Goal: Task Accomplishment & Management: Manage account settings

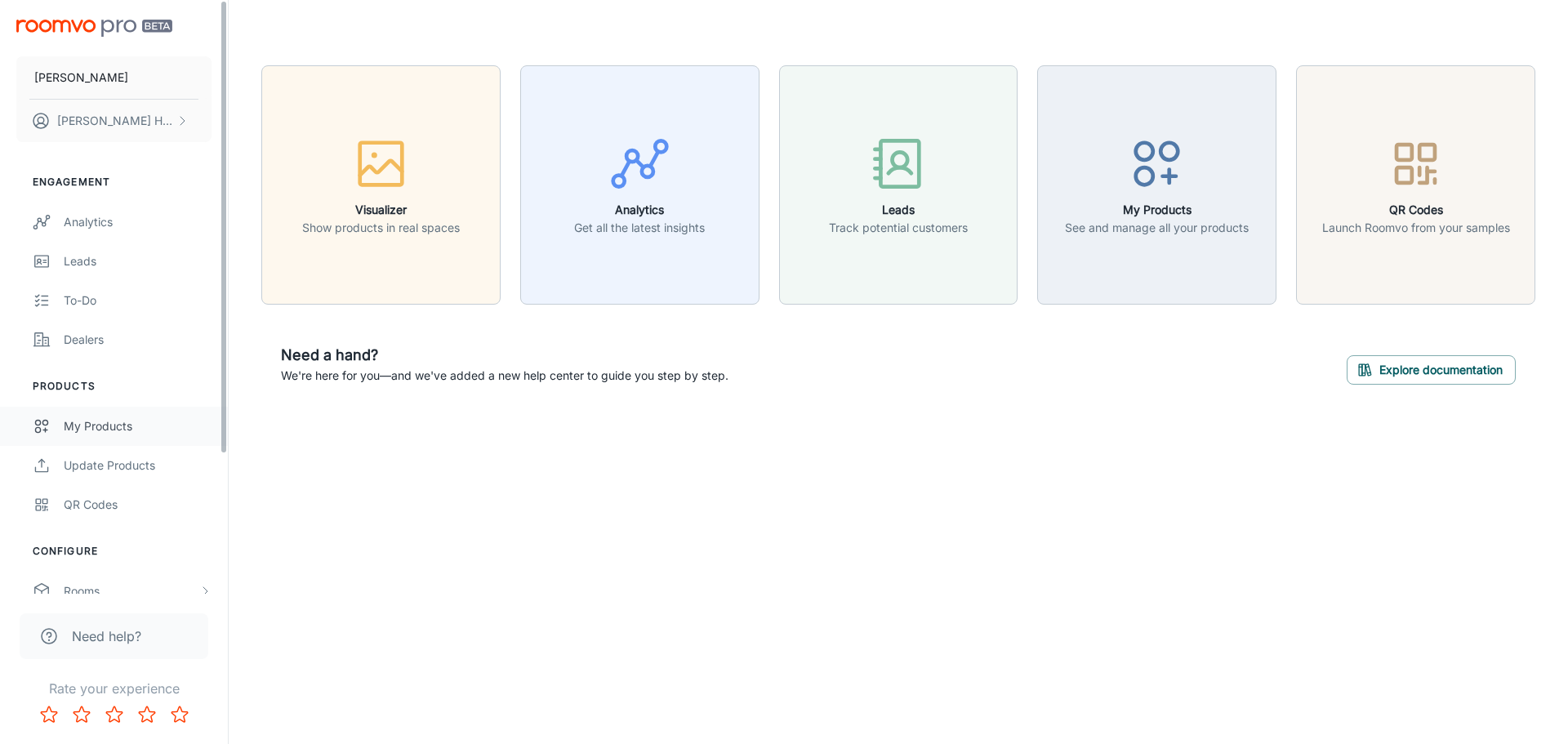
click at [83, 429] on div "My Products" at bounding box center [138, 426] width 148 height 18
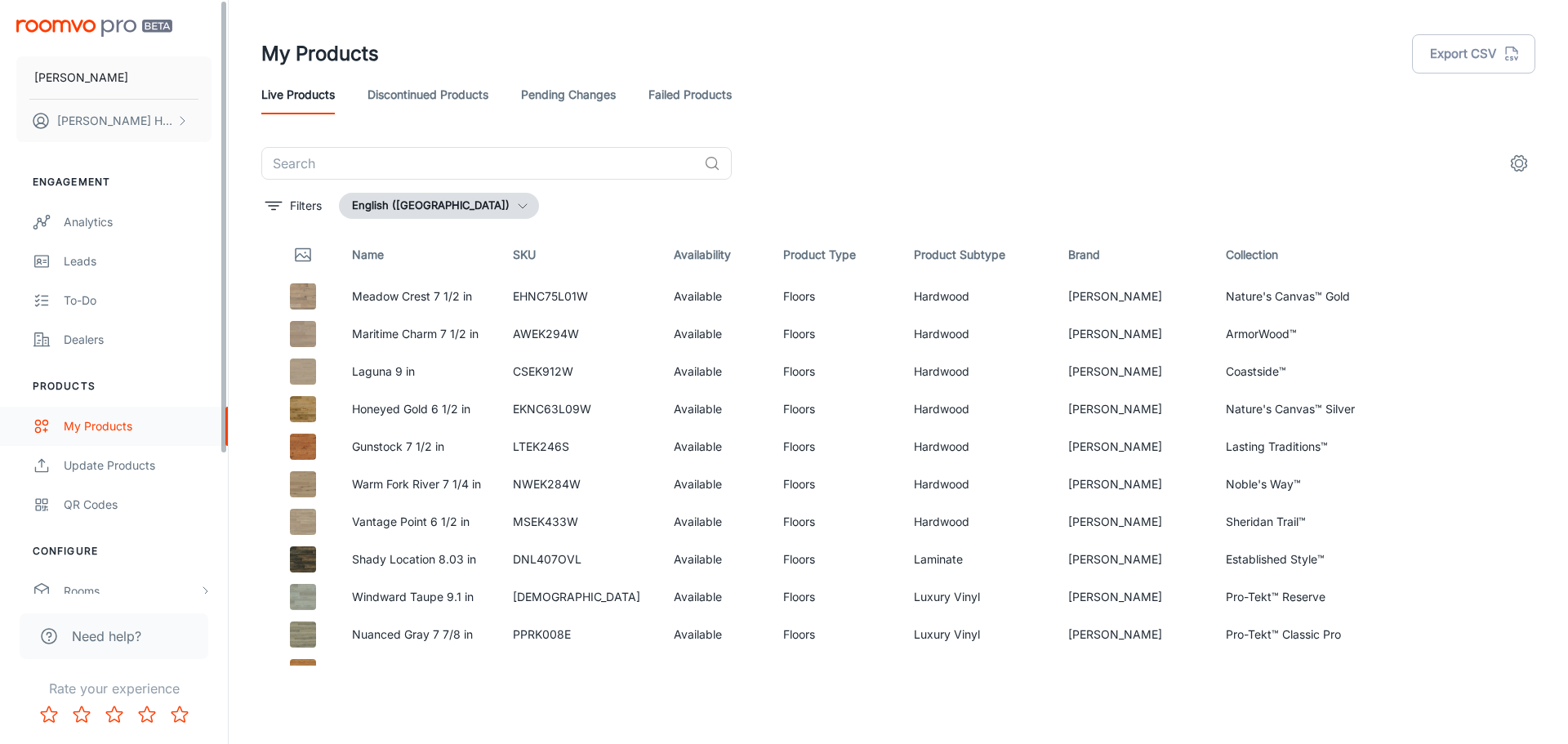
click at [114, 424] on div "My Products" at bounding box center [138, 426] width 148 height 18
click at [85, 68] on button "[PERSON_NAME]" at bounding box center [114, 77] width 196 height 42
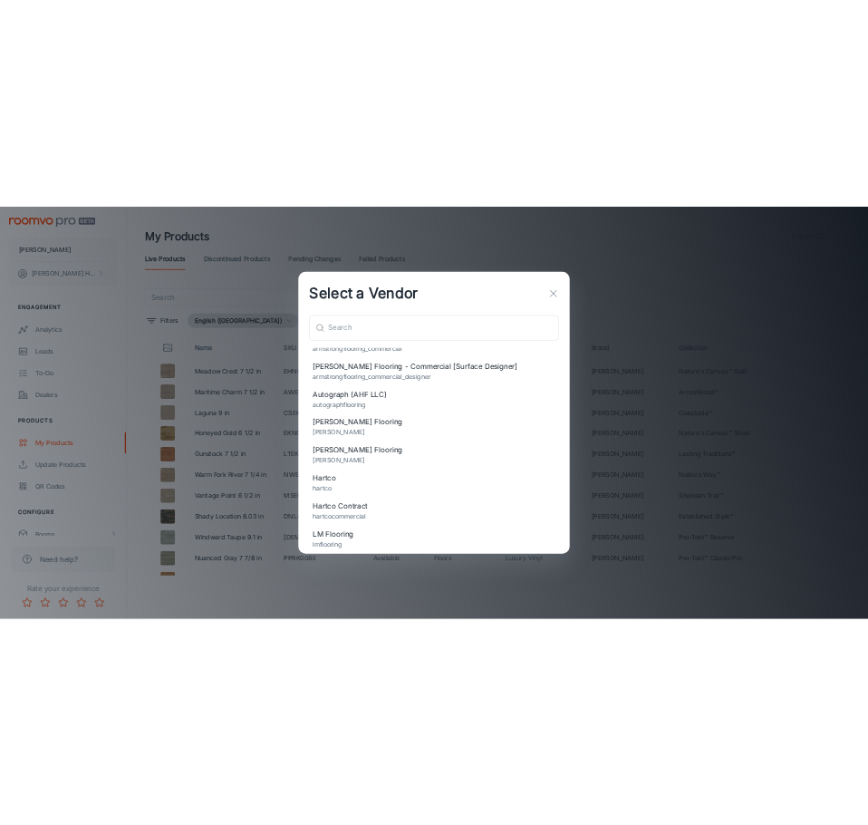
scroll to position [181, 0]
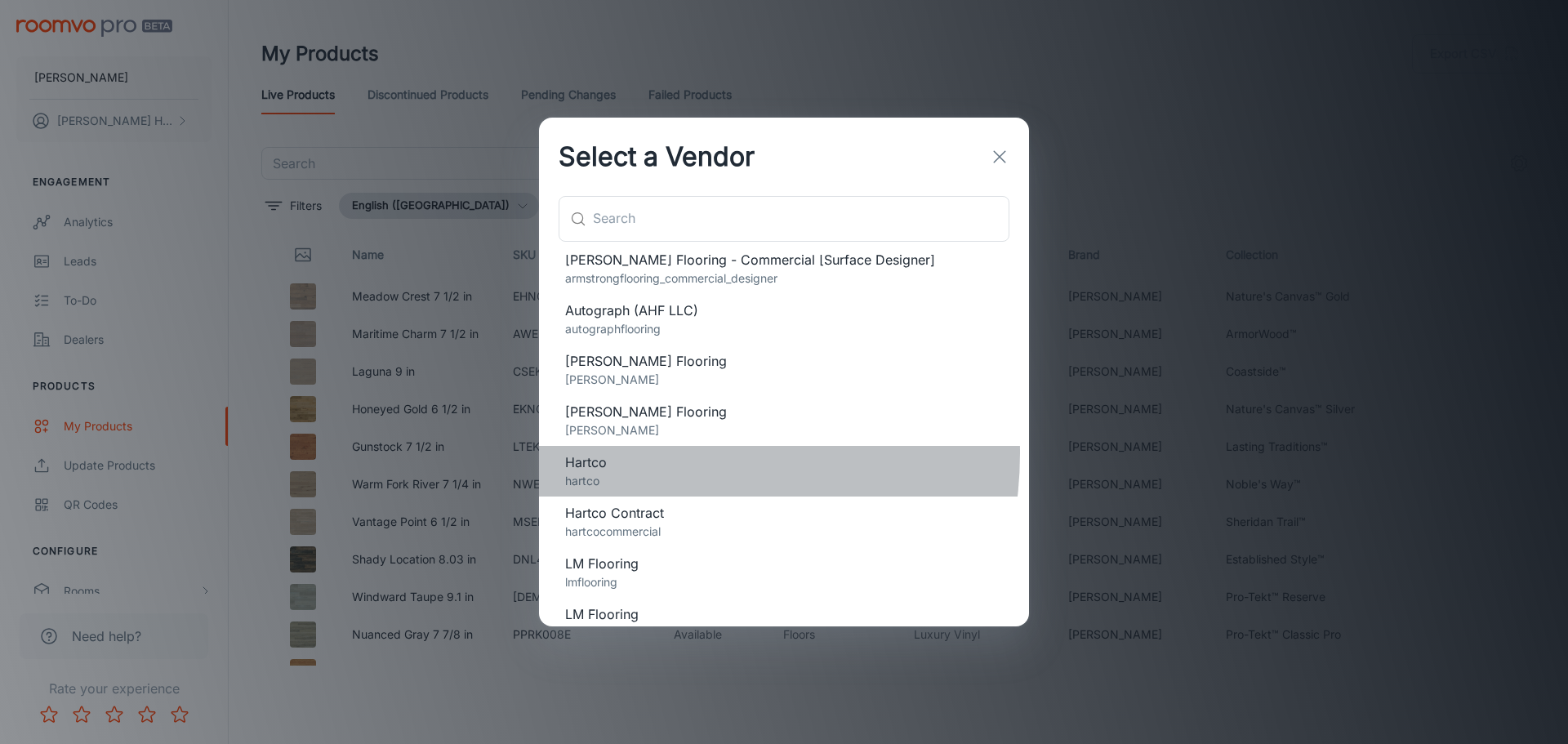
click at [638, 453] on span "Hartco" at bounding box center [784, 462] width 438 height 20
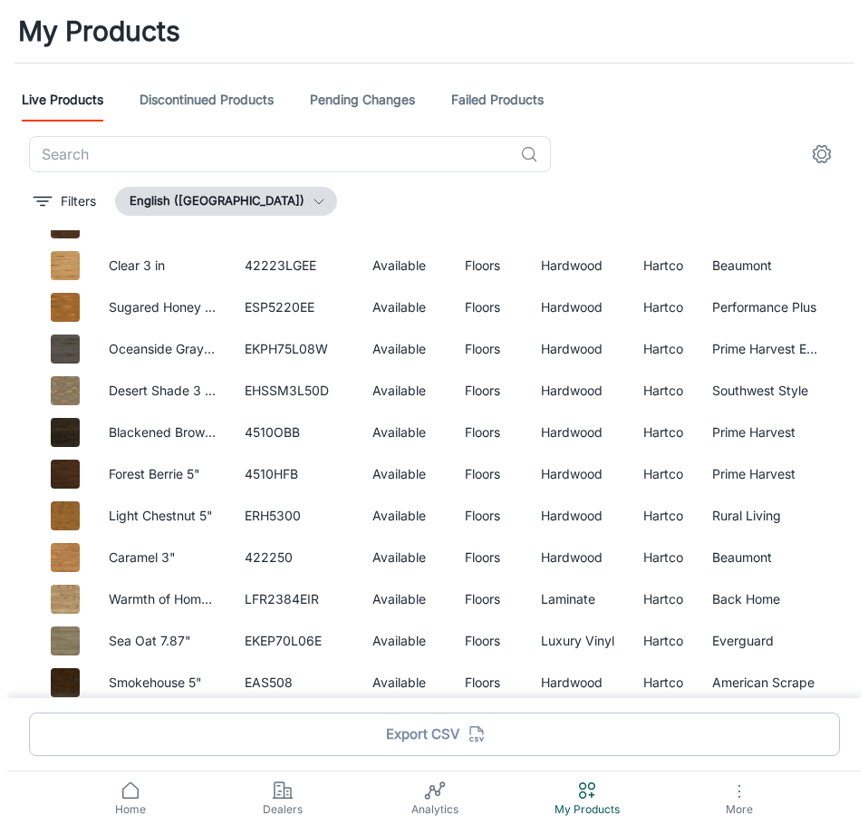
scroll to position [0, 0]
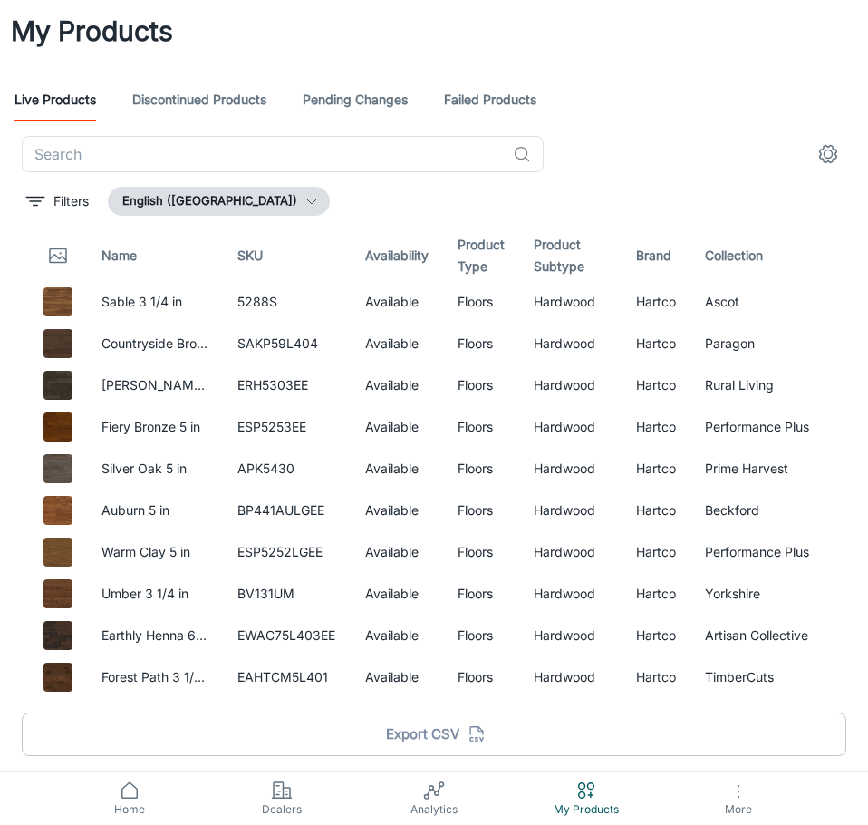
click at [33, 91] on link "Live Products" at bounding box center [56, 100] width 82 height 44
click at [249, 150] on input "text" at bounding box center [264, 154] width 484 height 36
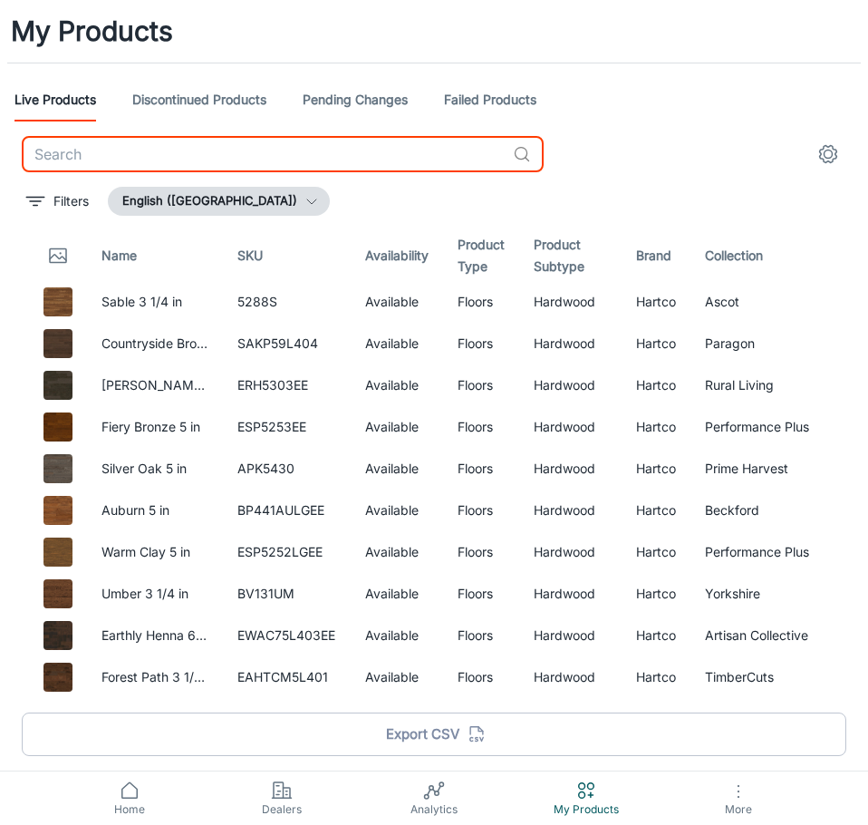
paste input "Email address: [EMAIL_ADDRESS][PERSON_NAME][DOMAIN_NAME] Brand: Hartco Type: Ad…"
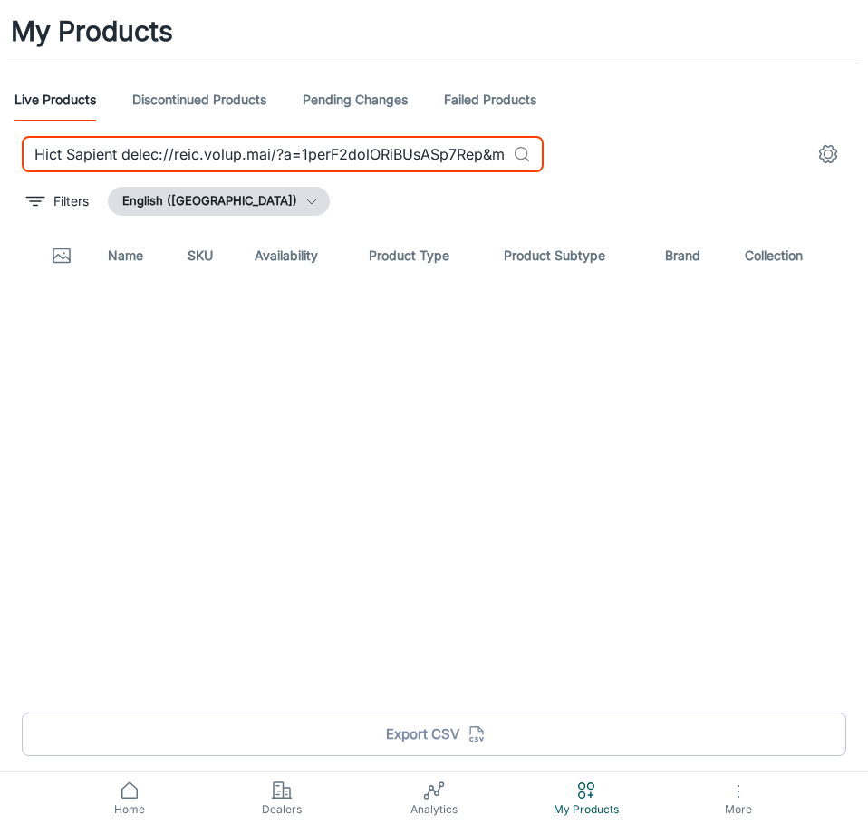
type input "Email address: [EMAIL_ADDRESS][PERSON_NAME][DOMAIN_NAME] Brand: Hartco Type: Ad…"
click at [456, 150] on input "text" at bounding box center [264, 154] width 484 height 36
click at [457, 150] on input "text" at bounding box center [264, 154] width 484 height 36
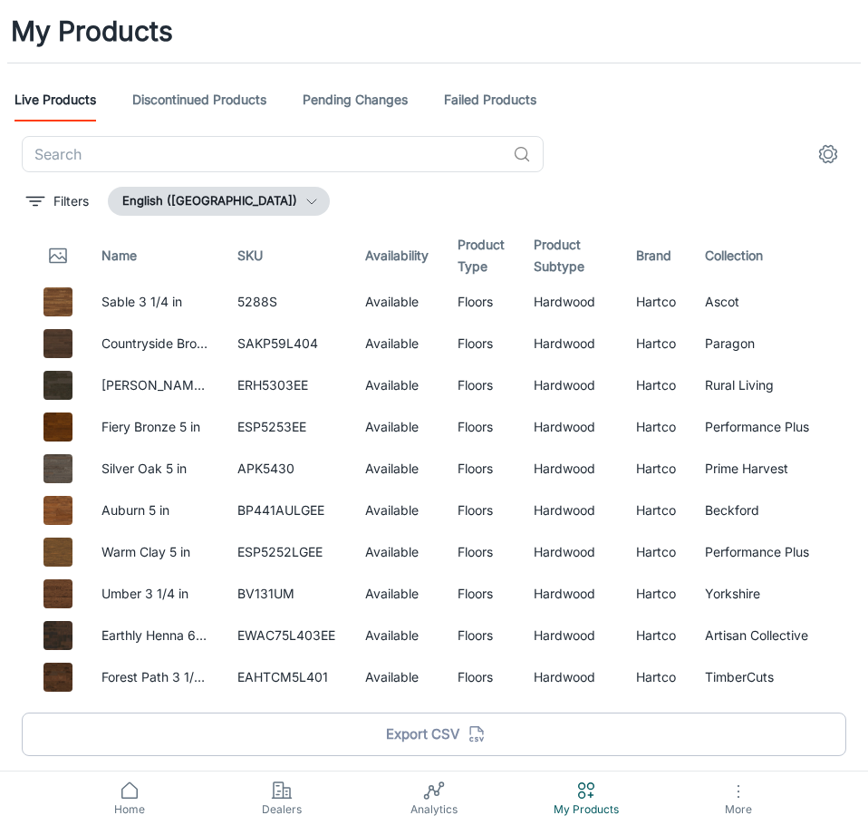
click at [664, 142] on div "​" at bounding box center [434, 154] width 825 height 36
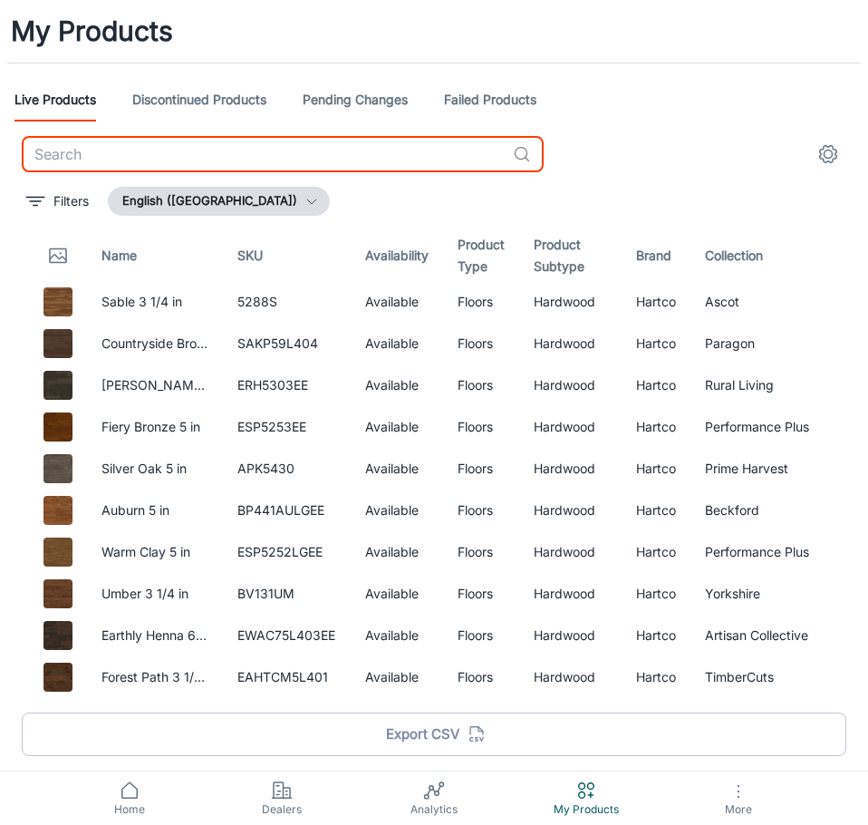
click at [258, 142] on input "text" at bounding box center [264, 154] width 484 height 36
paste input "Coastside"
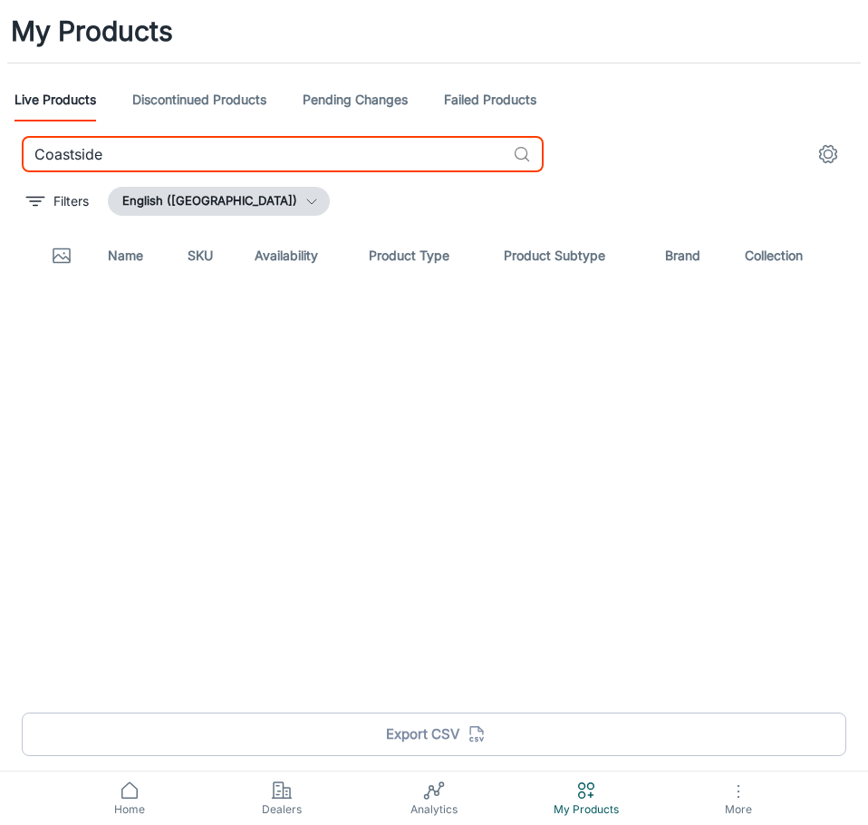
type input "Coastside"
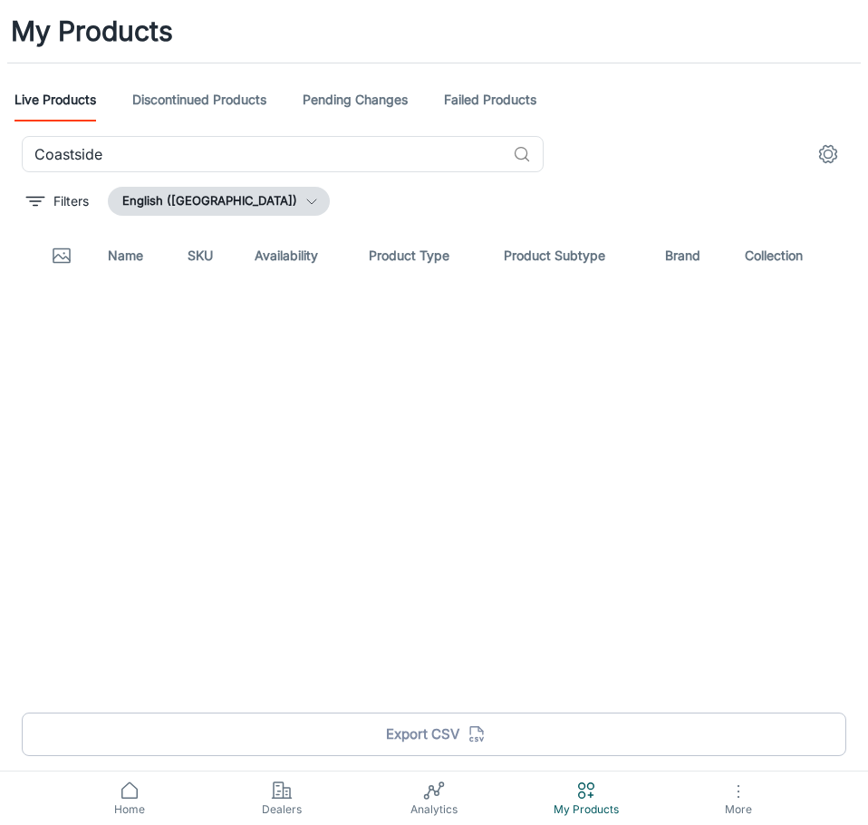
click at [600, 794] on link "My Products" at bounding box center [586, 797] width 152 height 53
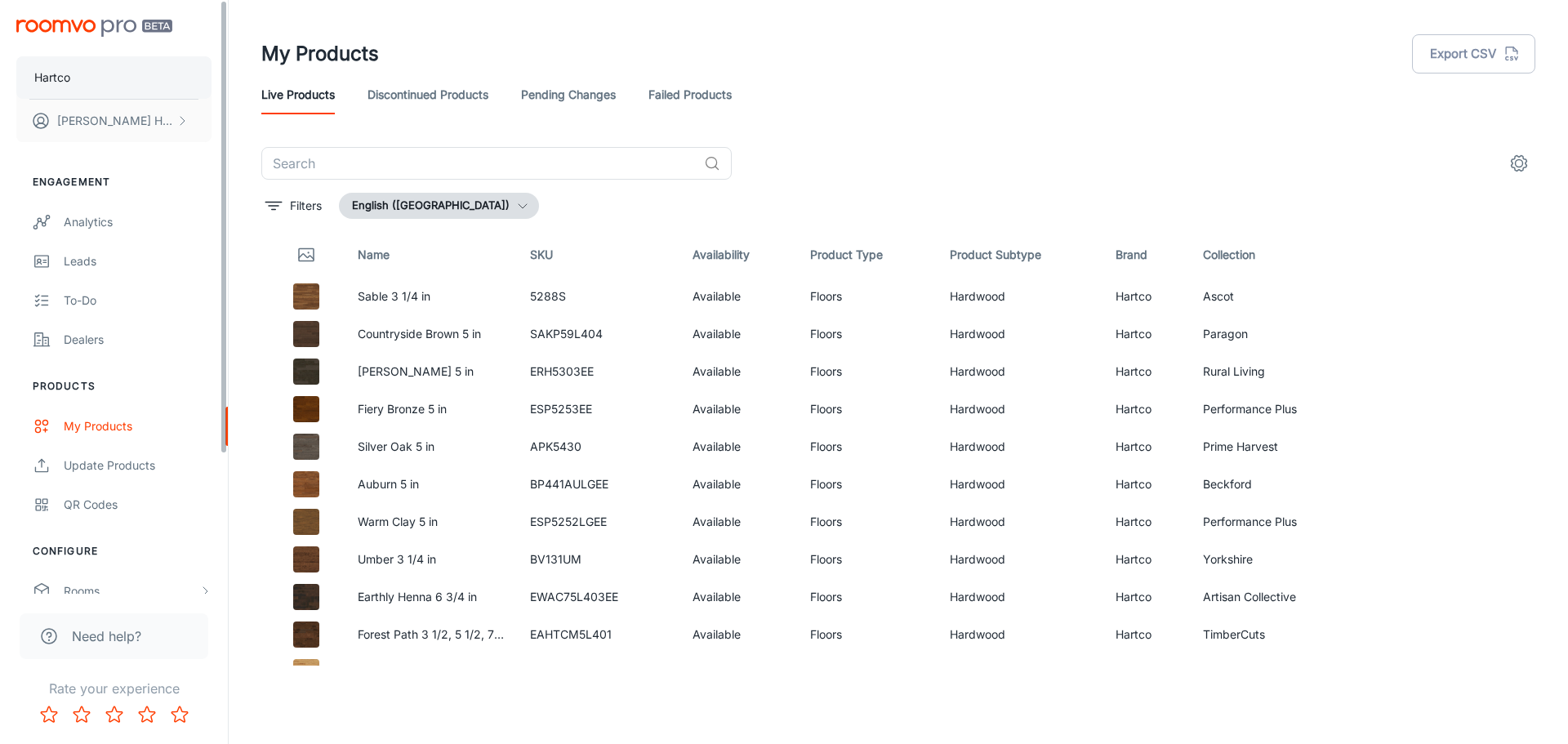
click at [69, 77] on p "Hartco" at bounding box center [52, 77] width 36 height 18
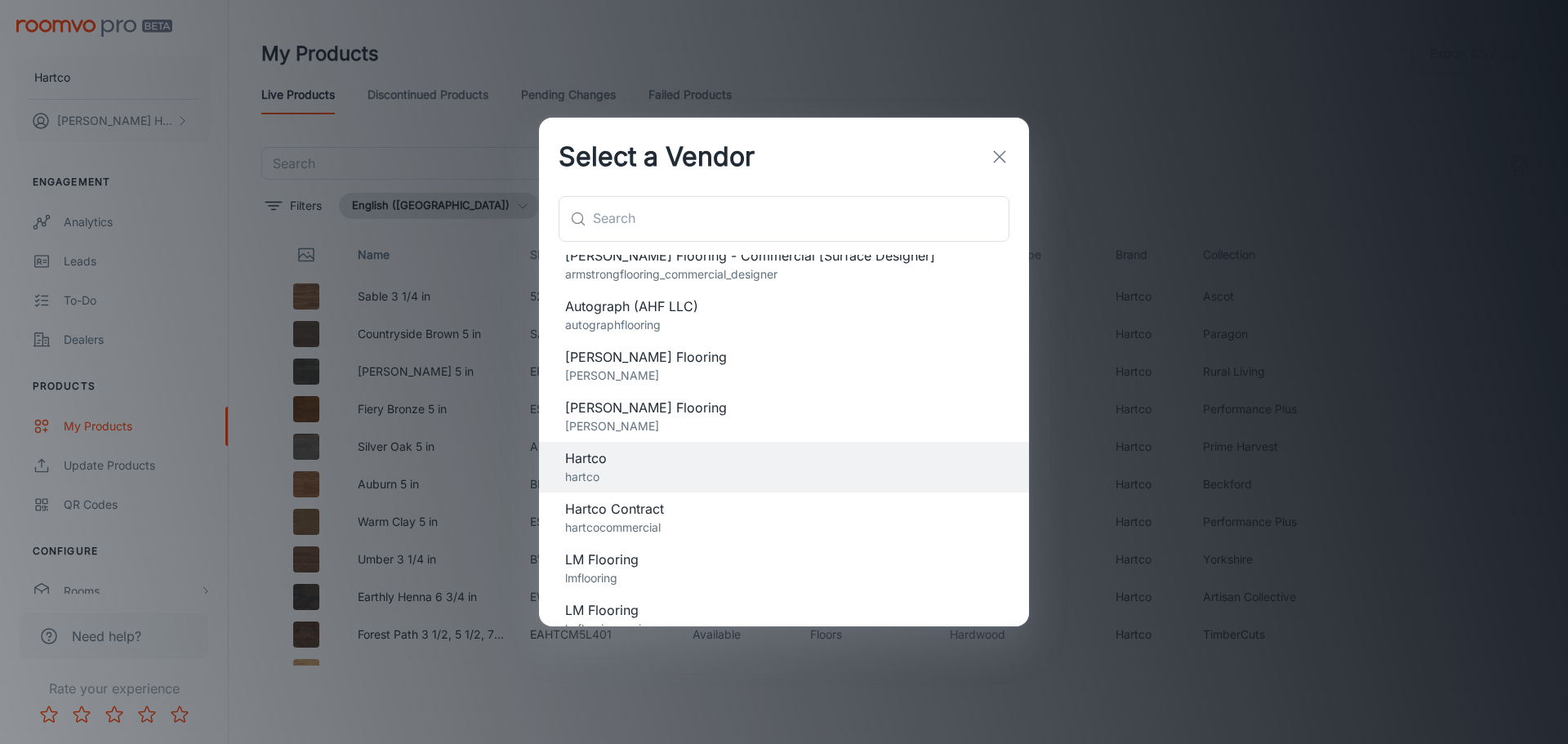
scroll to position [387, 0]
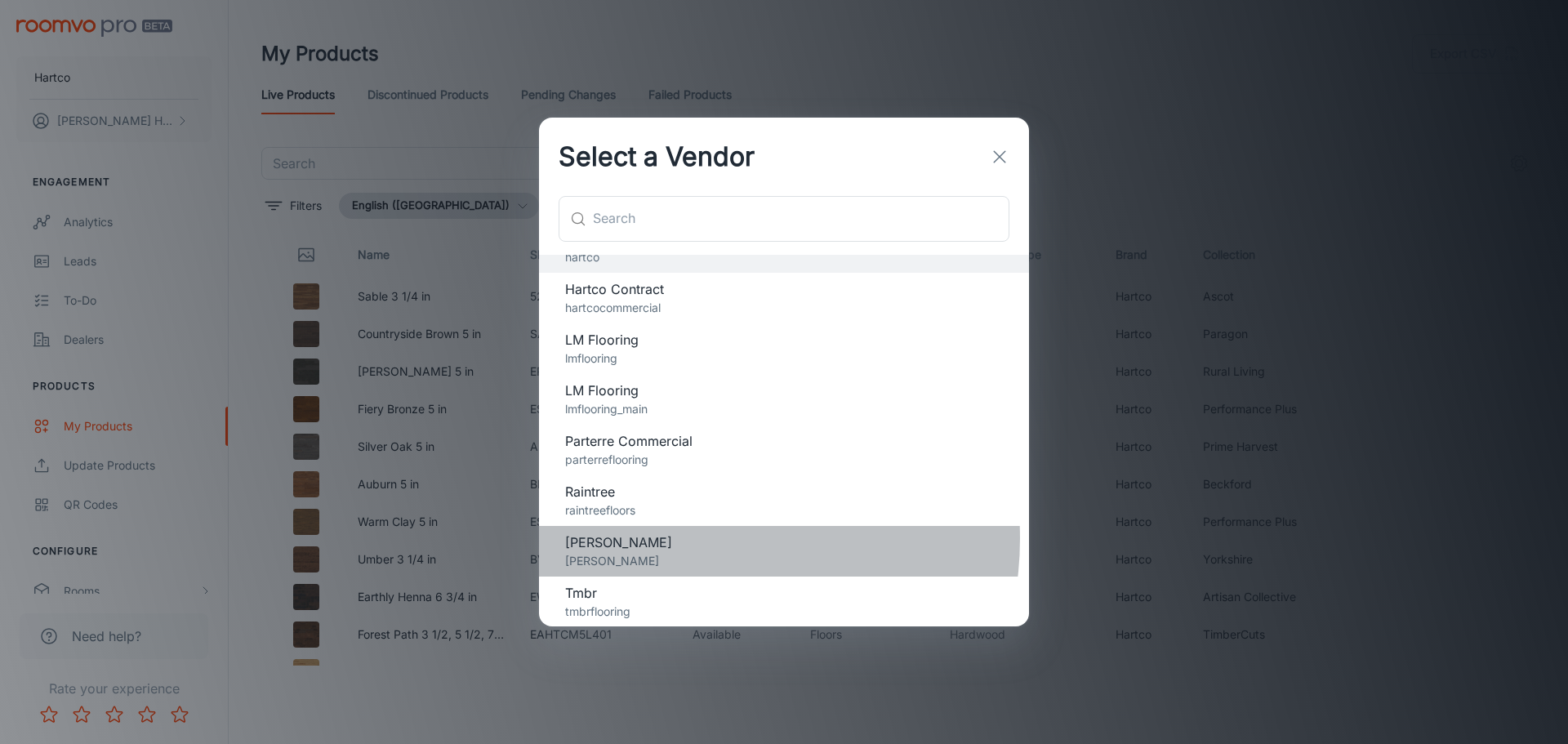
click at [681, 538] on span "[PERSON_NAME]" at bounding box center [784, 542] width 438 height 20
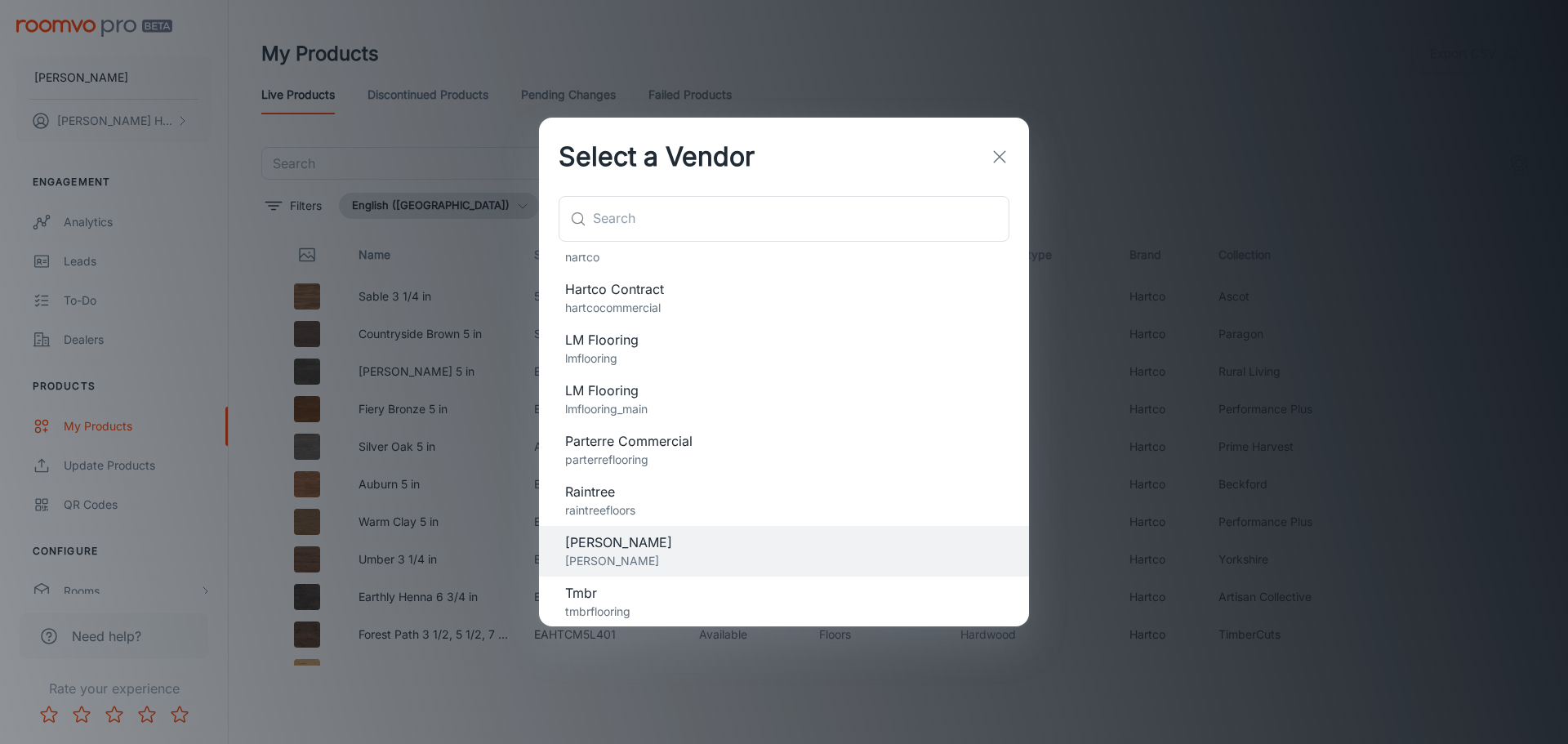
click at [638, 162] on h2 "Select a Vendor" at bounding box center [656, 157] width 235 height 78
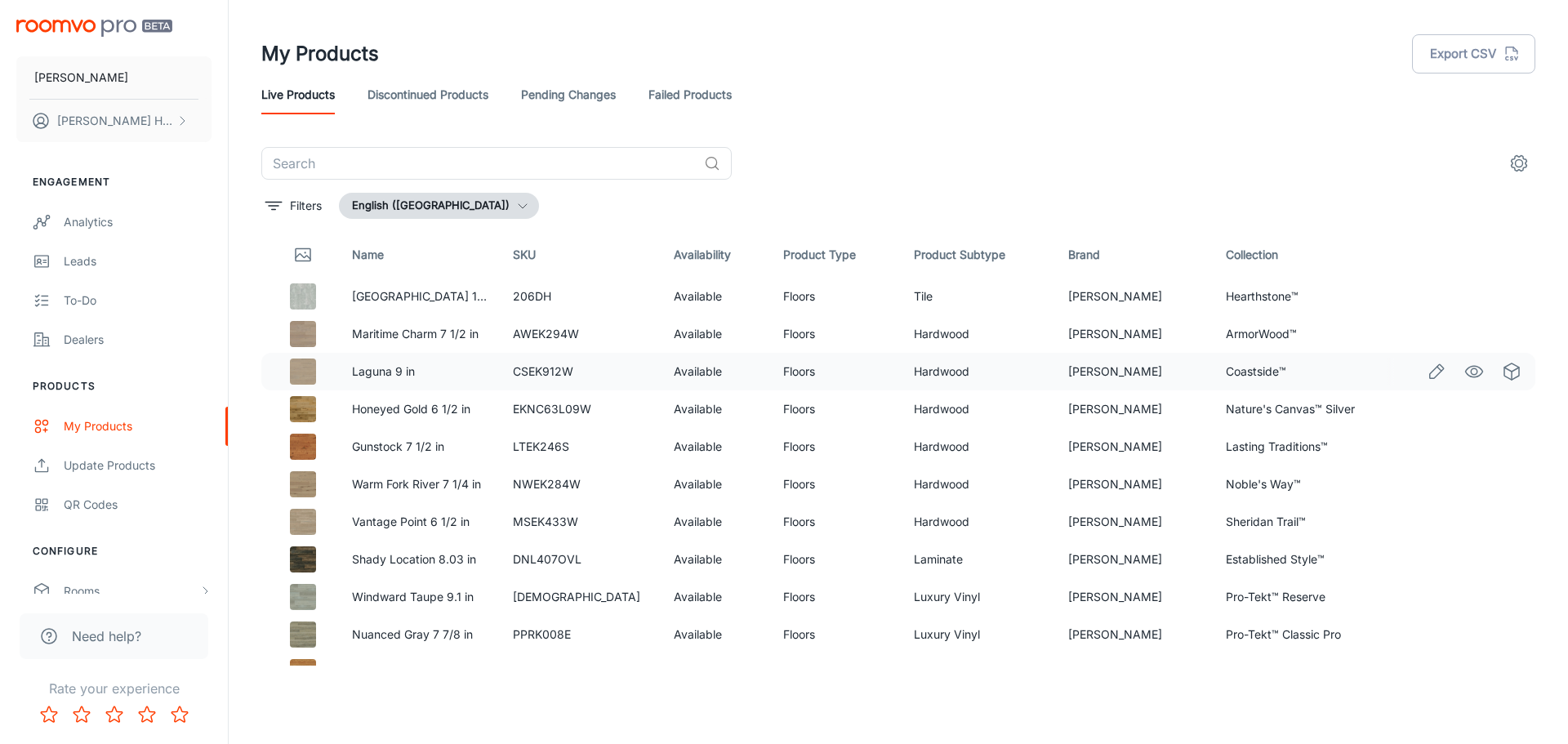
click at [1237, 370] on td "Coastside™" at bounding box center [1293, 372] width 161 height 38
click at [536, 161] on input "text" at bounding box center [479, 163] width 436 height 32
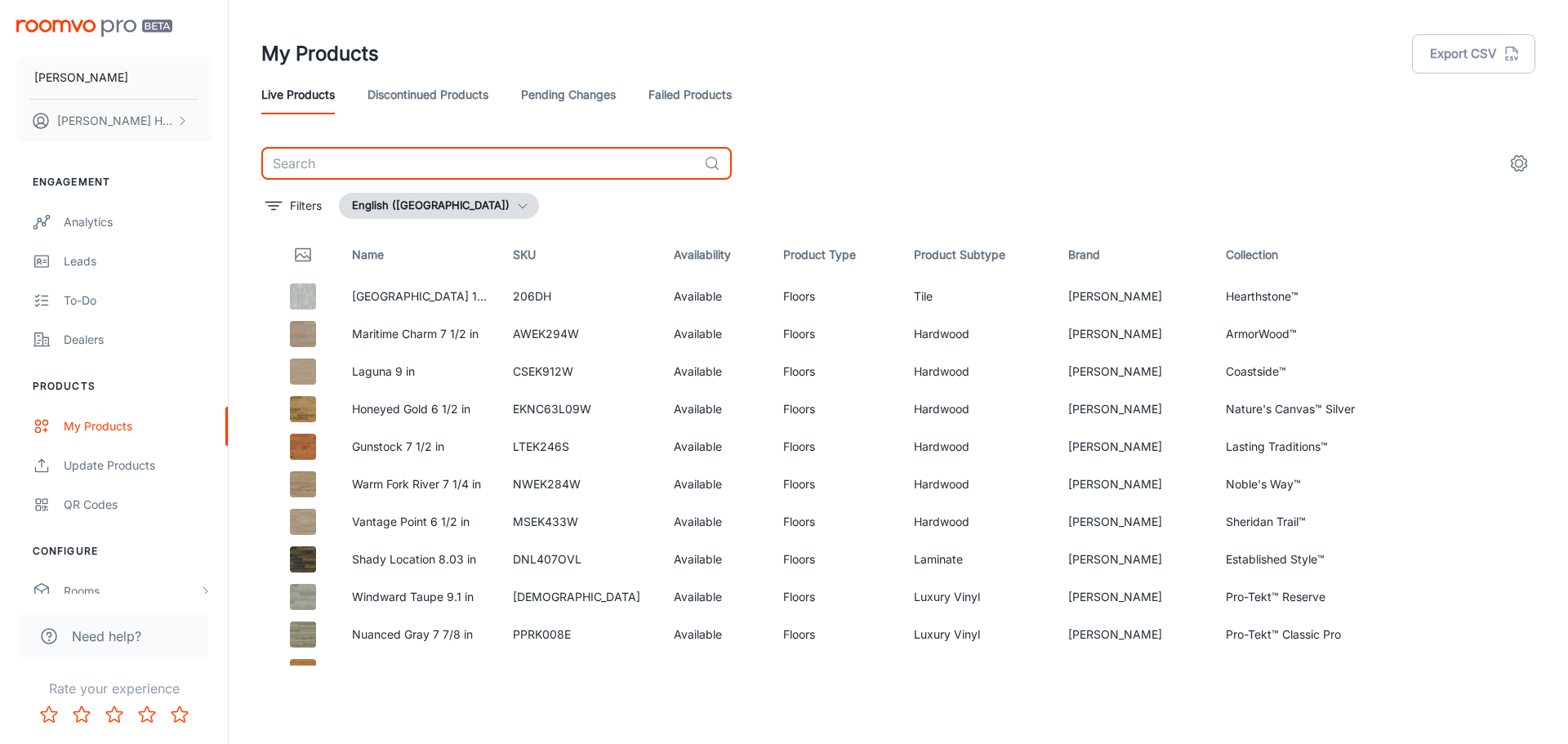
paste input "Coastside"
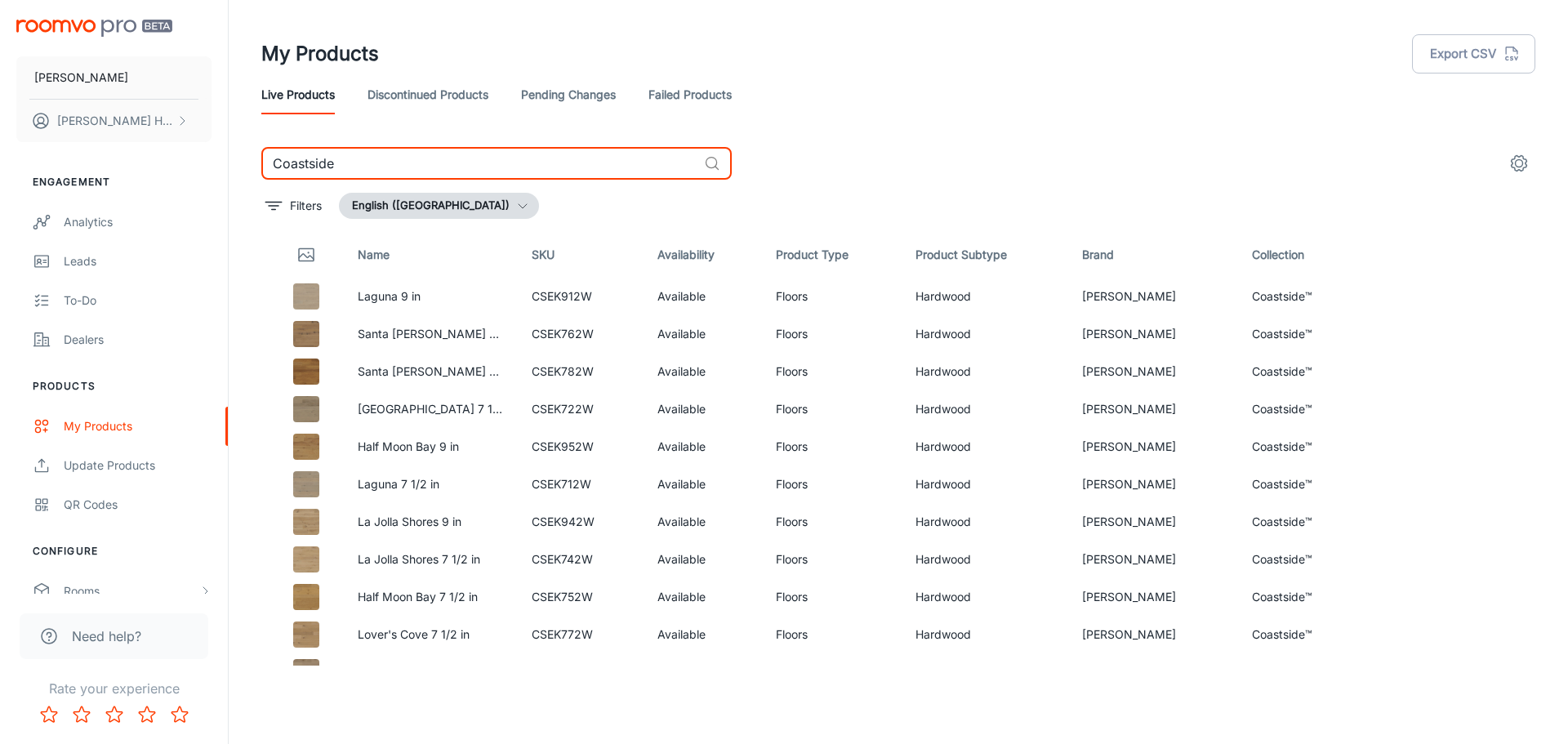
type input "Coastside"
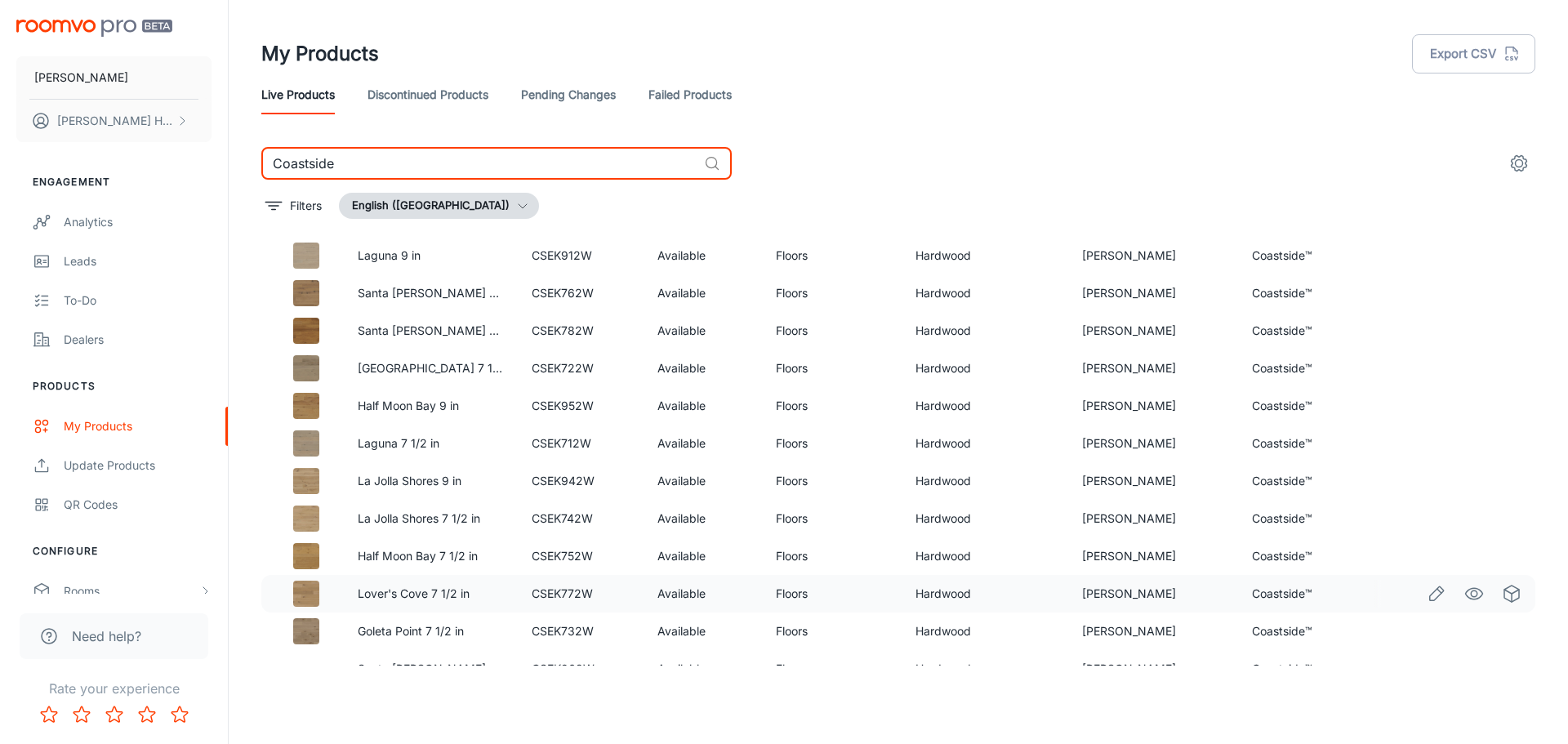
scroll to position [63, 0]
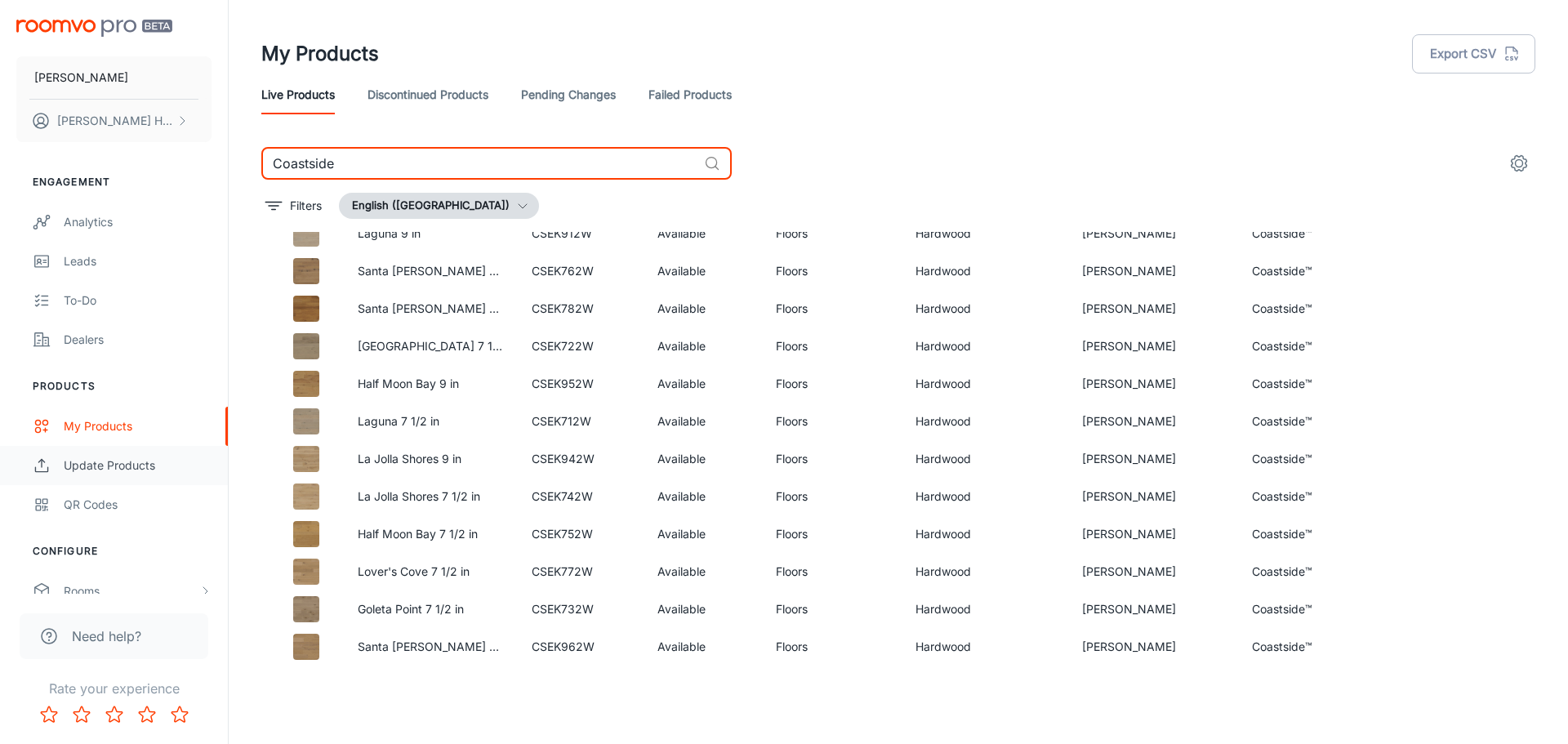
click at [144, 467] on div "Update Products" at bounding box center [138, 466] width 148 height 18
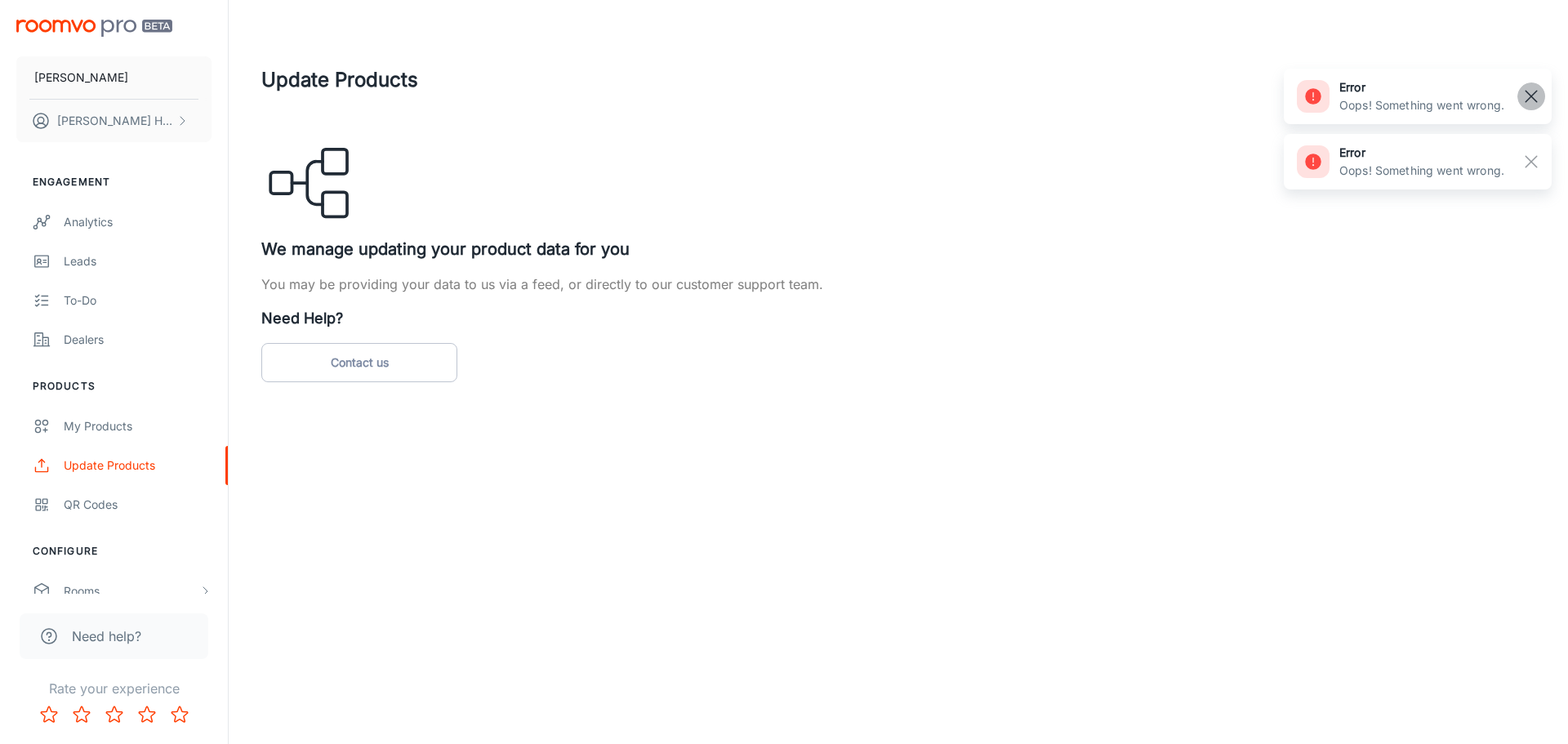
click at [1536, 102] on rect "button" at bounding box center [1532, 96] width 20 height 20
click at [1533, 100] on rect "button" at bounding box center [1532, 96] width 20 height 20
click at [85, 428] on div "My Products" at bounding box center [138, 426] width 148 height 18
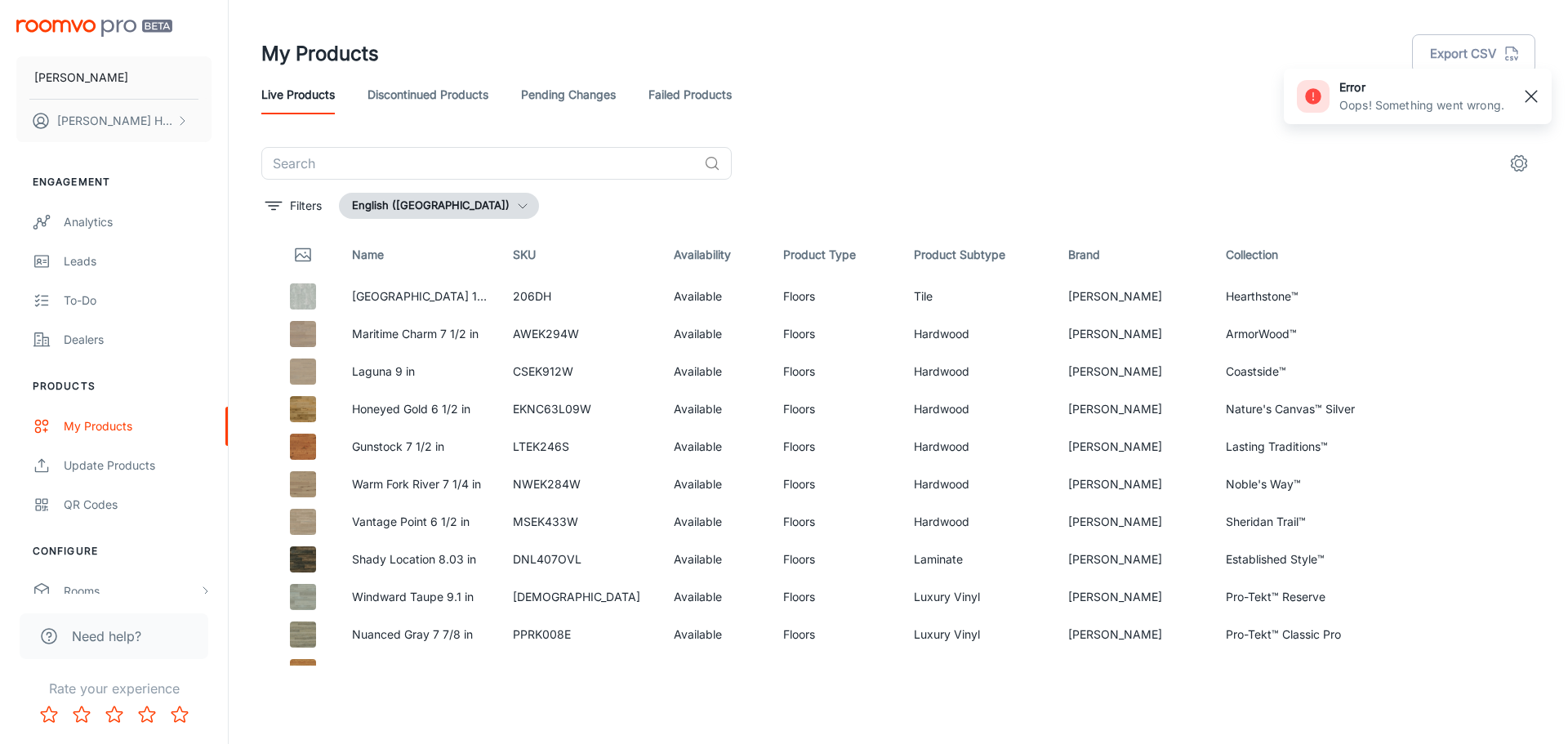
click at [1541, 96] on rect "button" at bounding box center [1532, 96] width 20 height 20
click at [1550, 155] on div "​ Filters English ([GEOGRAPHIC_DATA]) Name SKU Availability Product Type Produc…" at bounding box center [898, 406] width 1314 height 519
click at [1538, 161] on div "​ Filters English ([GEOGRAPHIC_DATA]) Name SKU Availability Product Type Produc…" at bounding box center [898, 406] width 1314 height 519
click at [1530, 162] on button "settings" at bounding box center [1519, 163] width 32 height 32
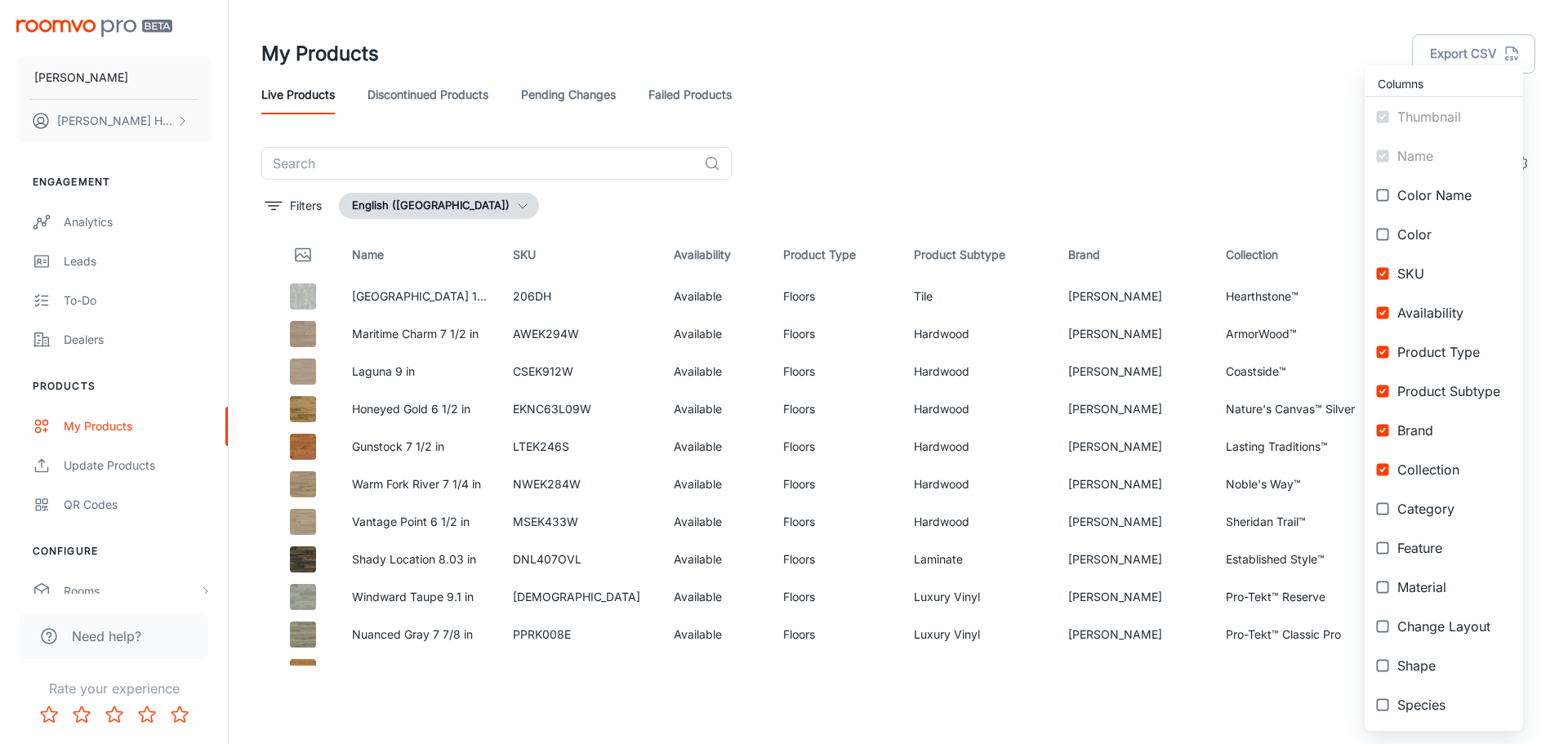
click at [1183, 153] on div at bounding box center [784, 372] width 1568 height 744
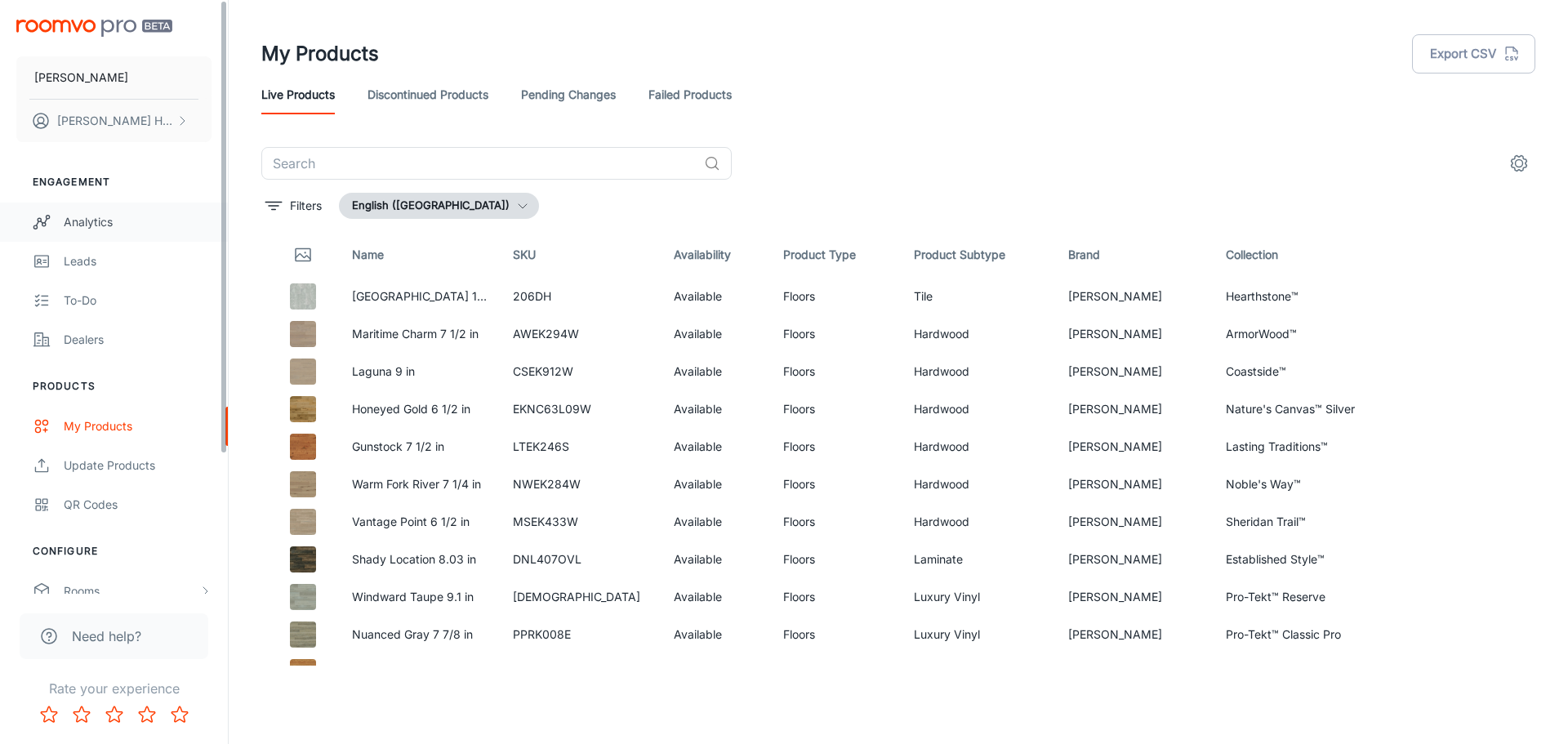
click at [127, 225] on div "Analytics" at bounding box center [138, 222] width 148 height 18
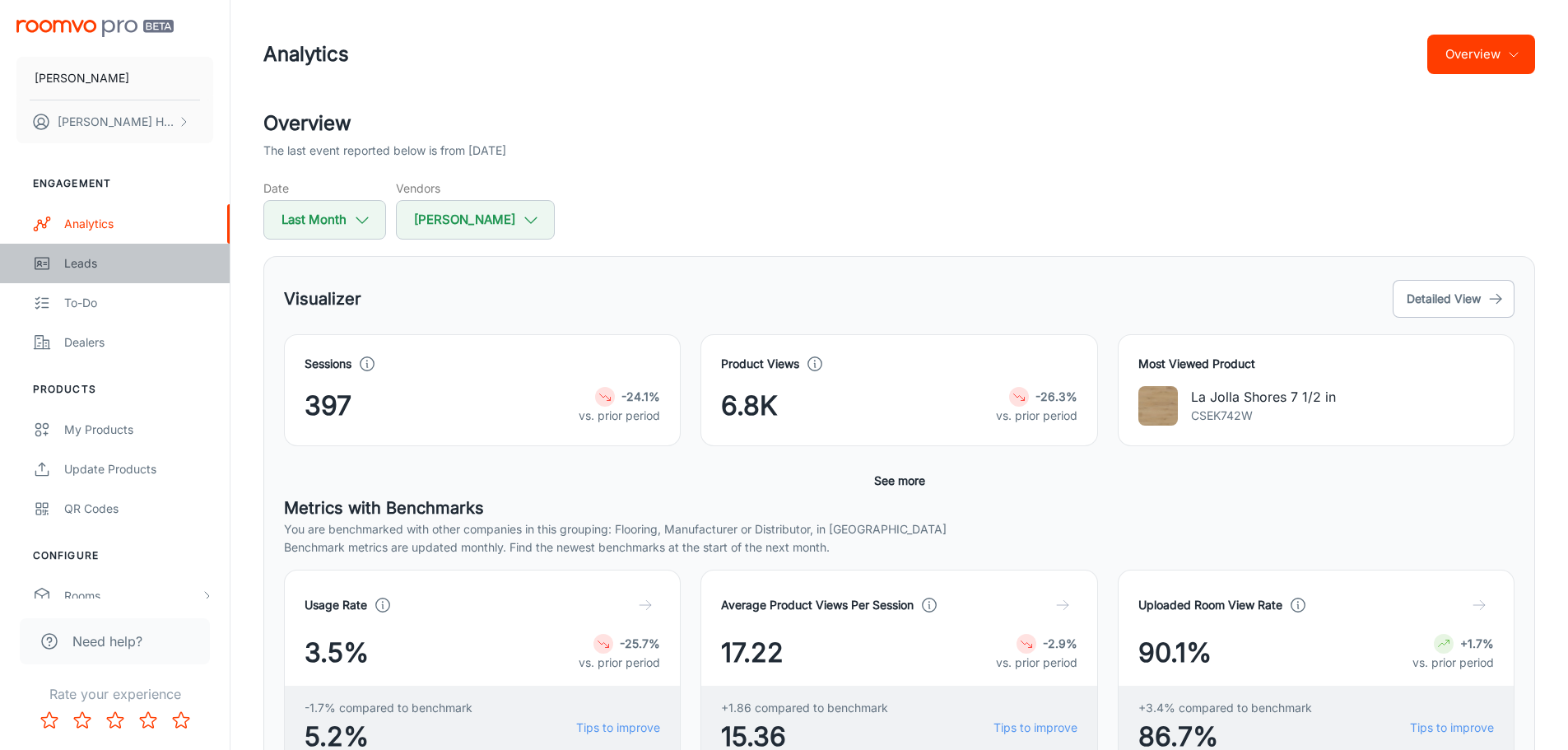
click at [128, 268] on div "Leads" at bounding box center [139, 263] width 149 height 18
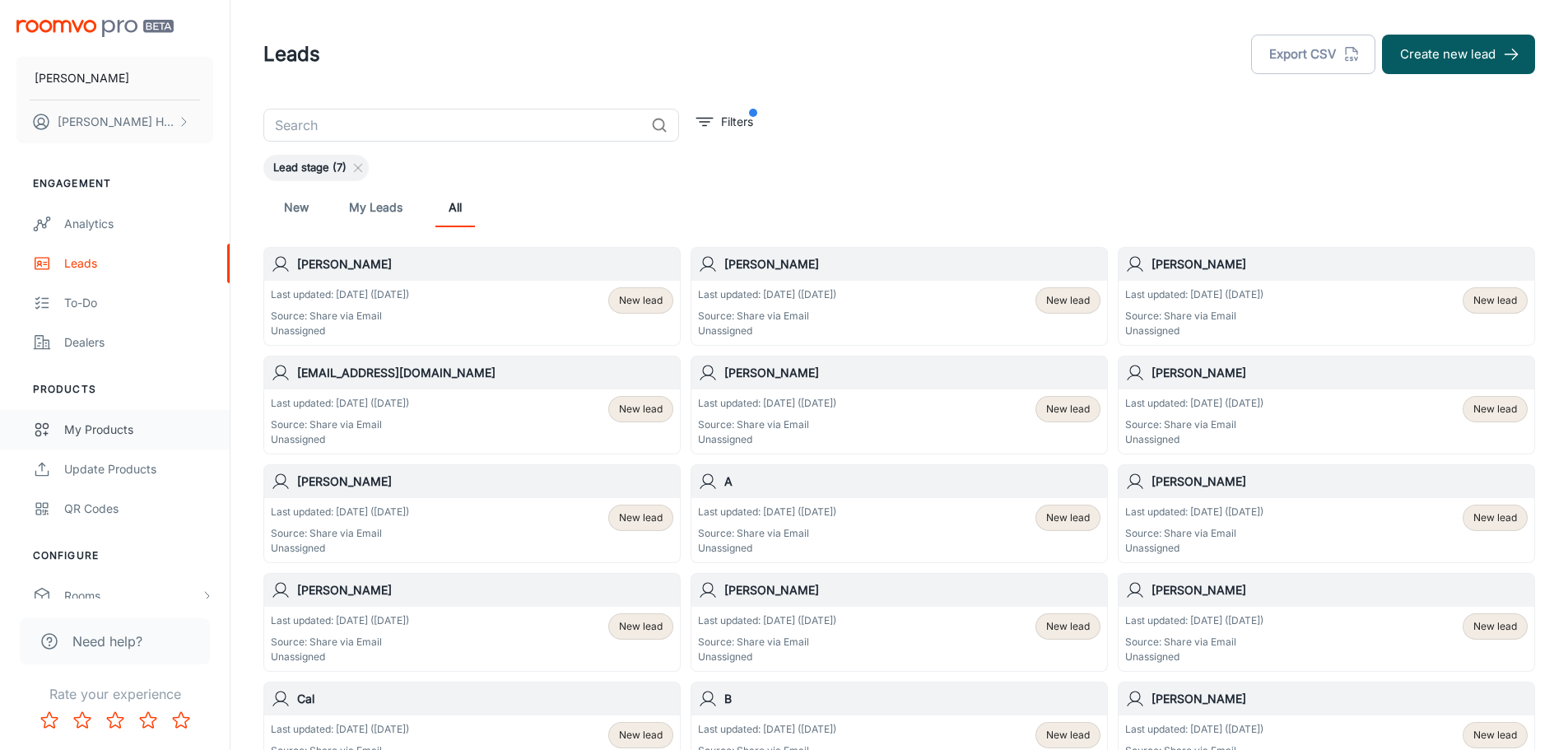
click at [123, 429] on div "My Products" at bounding box center [139, 429] width 149 height 18
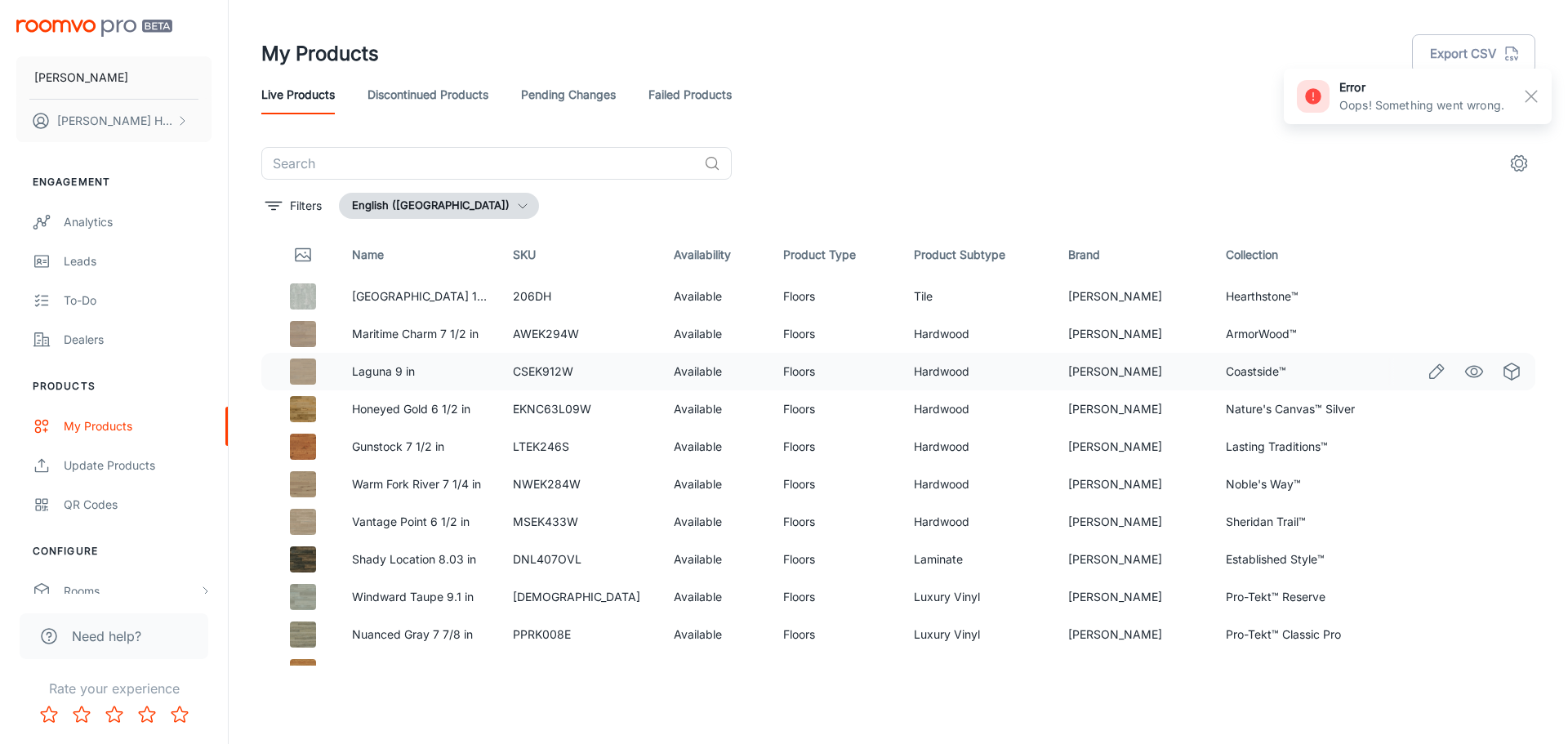
click at [1230, 370] on td "Coastside™" at bounding box center [1293, 372] width 161 height 38
click at [1427, 372] on icon "Edit" at bounding box center [1437, 372] width 20 height 20
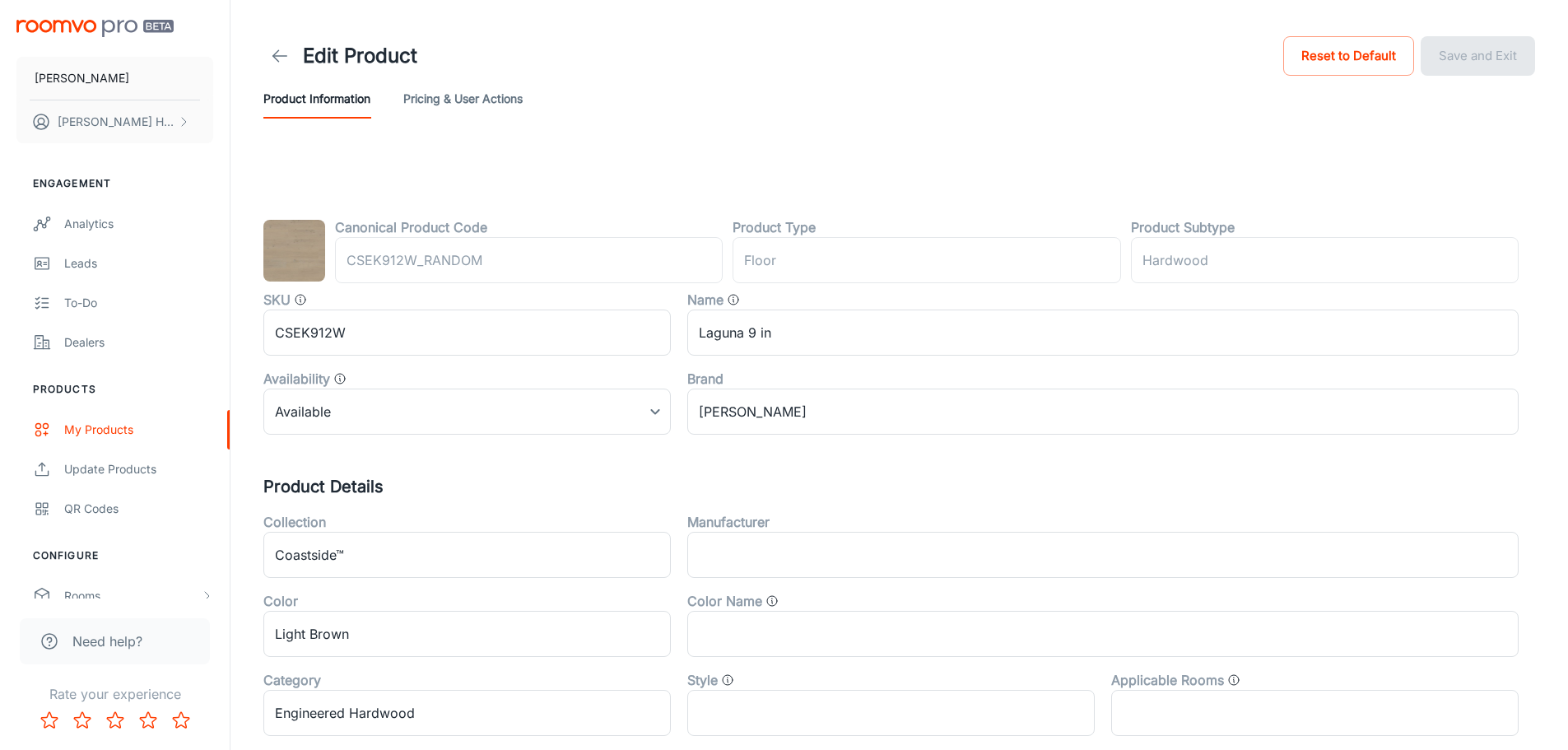
click at [271, 57] on icon at bounding box center [280, 56] width 20 height 20
